Goal: Information Seeking & Learning: Learn about a topic

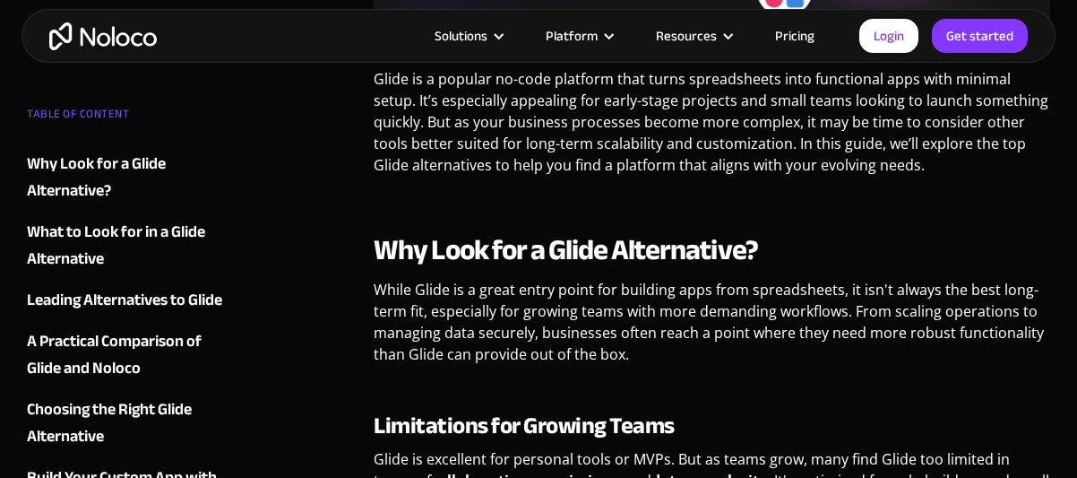
scroll to position [739, 0]
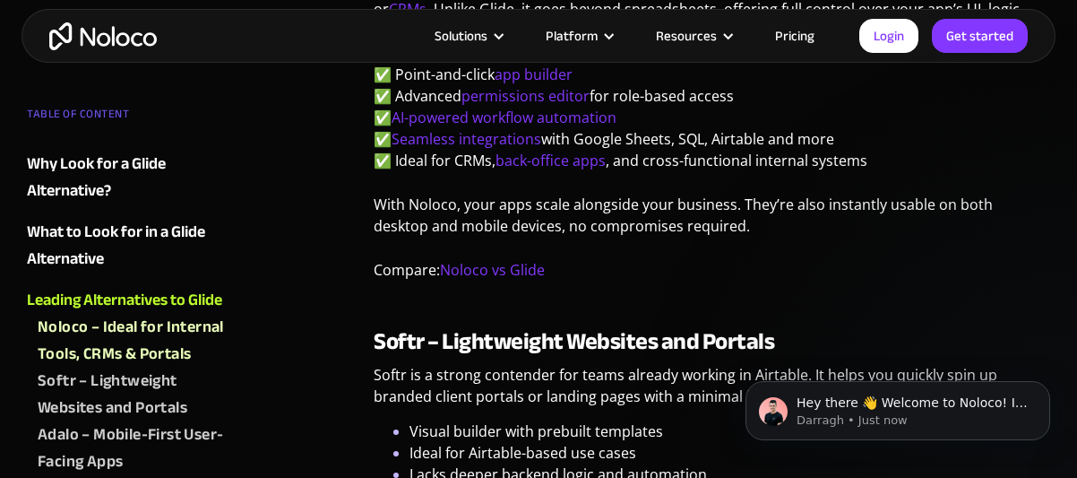
scroll to position [2174, 0]
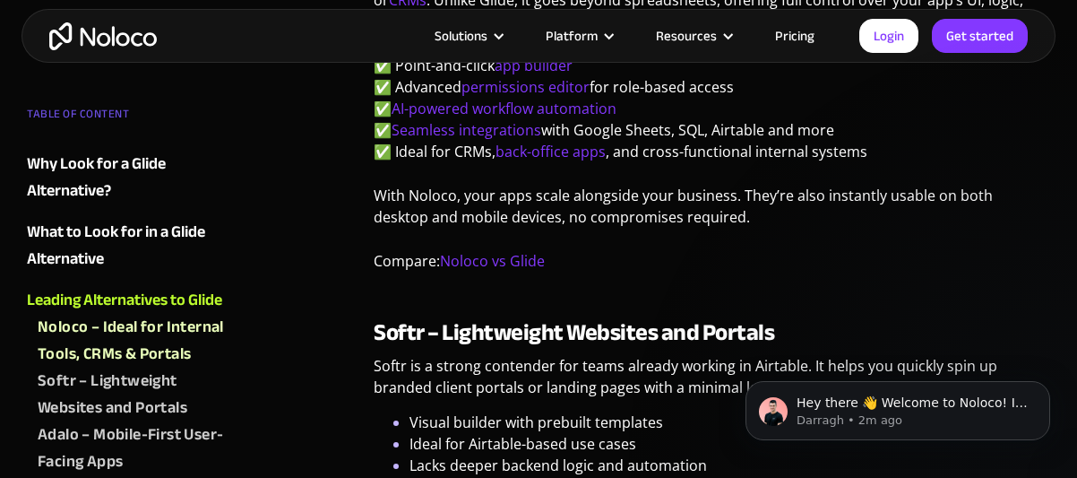
click at [776, 227] on p "With Noloco, your apps scale alongside your business. They’re also instantly us…" at bounding box center [712, 213] width 677 height 56
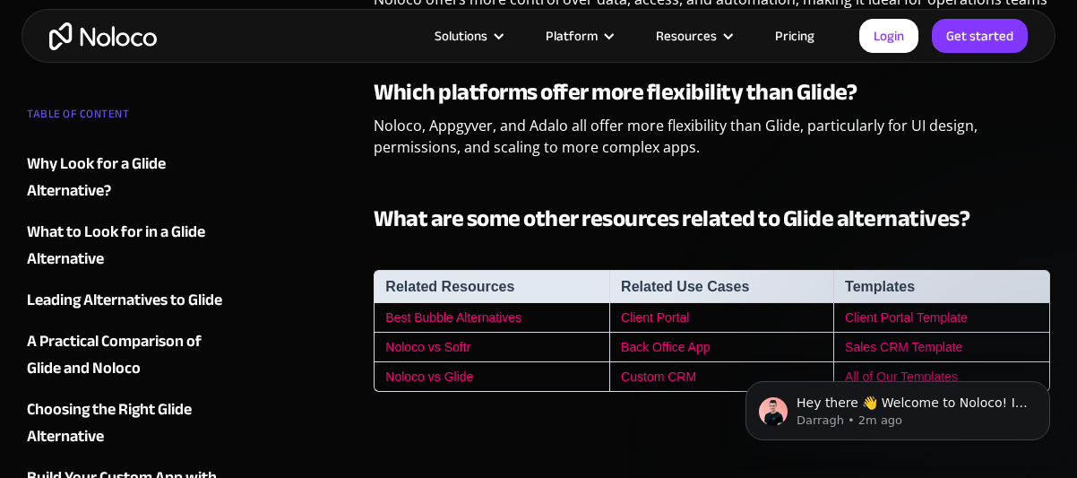
scroll to position [5438, 0]
